Goal: Check status: Check status

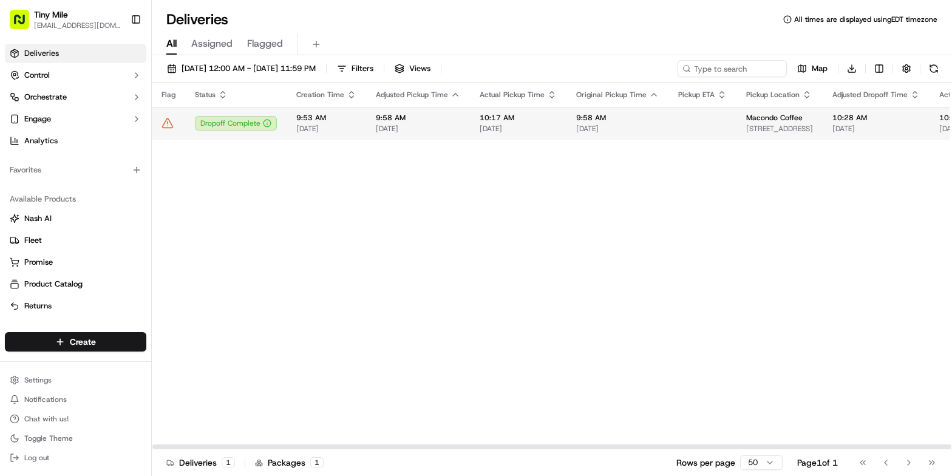
click at [170, 126] on icon at bounding box center [168, 123] width 10 height 9
click at [669, 117] on td at bounding box center [703, 123] width 68 height 33
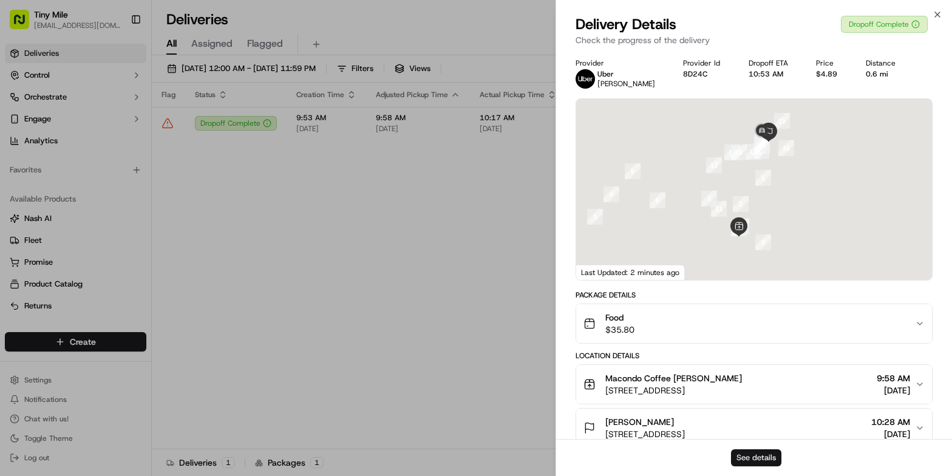
click at [762, 449] on button "See details" at bounding box center [756, 457] width 50 height 17
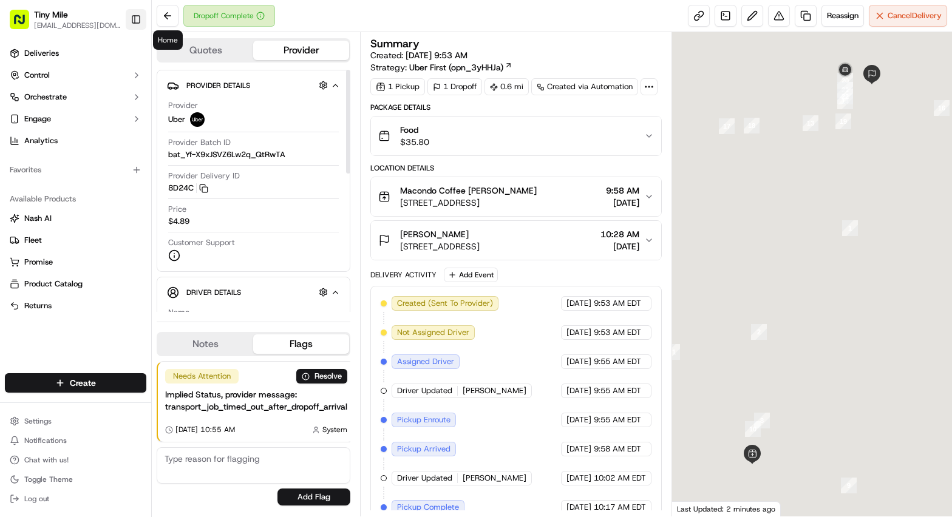
click at [132, 15] on button "Toggle Sidebar" at bounding box center [136, 19] width 21 height 21
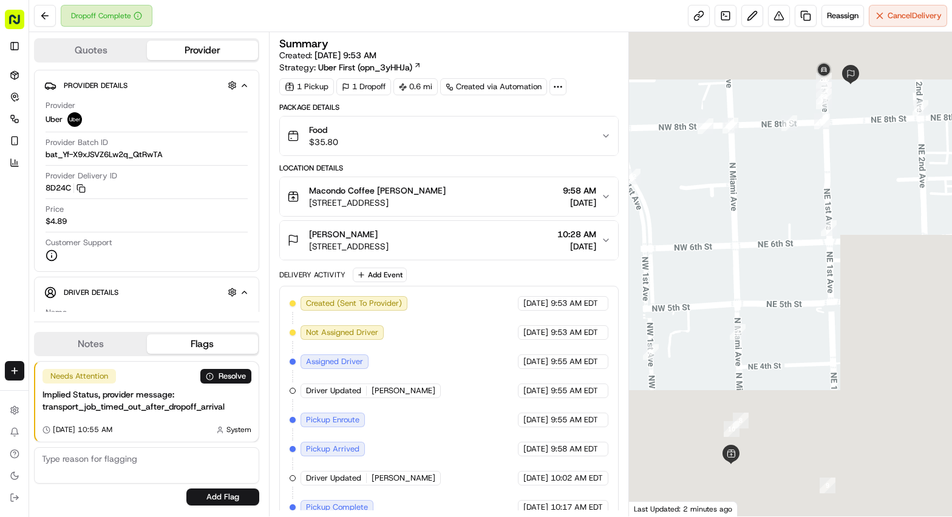
click at [464, 135] on div "Food $35.80" at bounding box center [444, 136] width 314 height 24
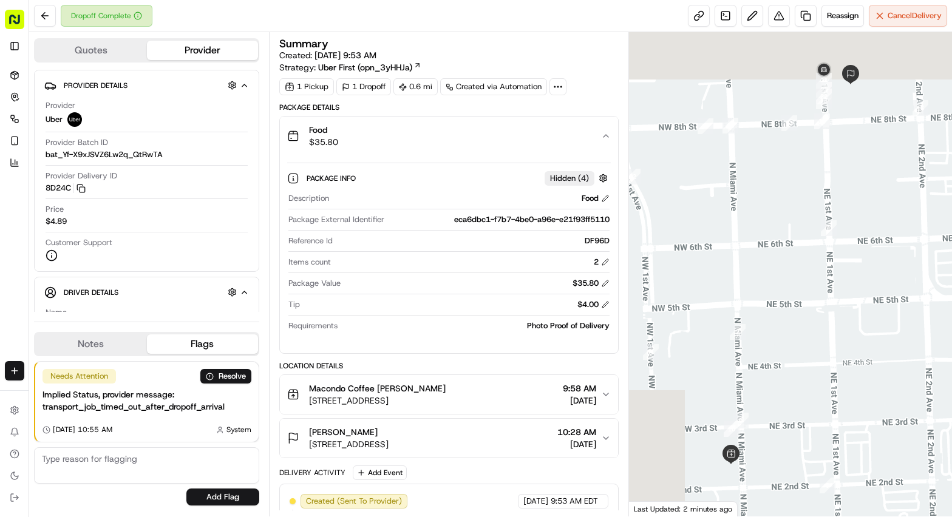
click at [497, 136] on div "Food $35.80" at bounding box center [444, 136] width 314 height 24
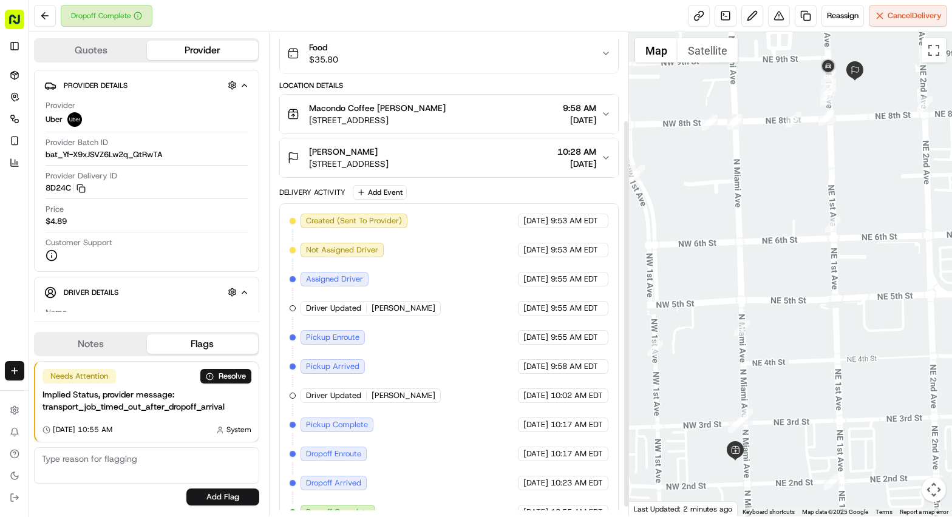
scroll to position [121, 0]
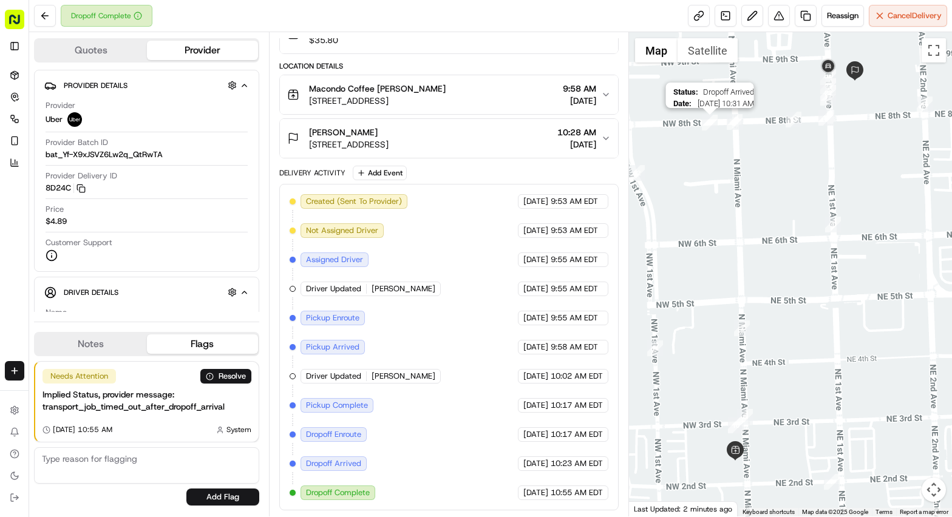
click at [706, 131] on img "17" at bounding box center [710, 123] width 16 height 16
